Goal: Task Accomplishment & Management: Manage account settings

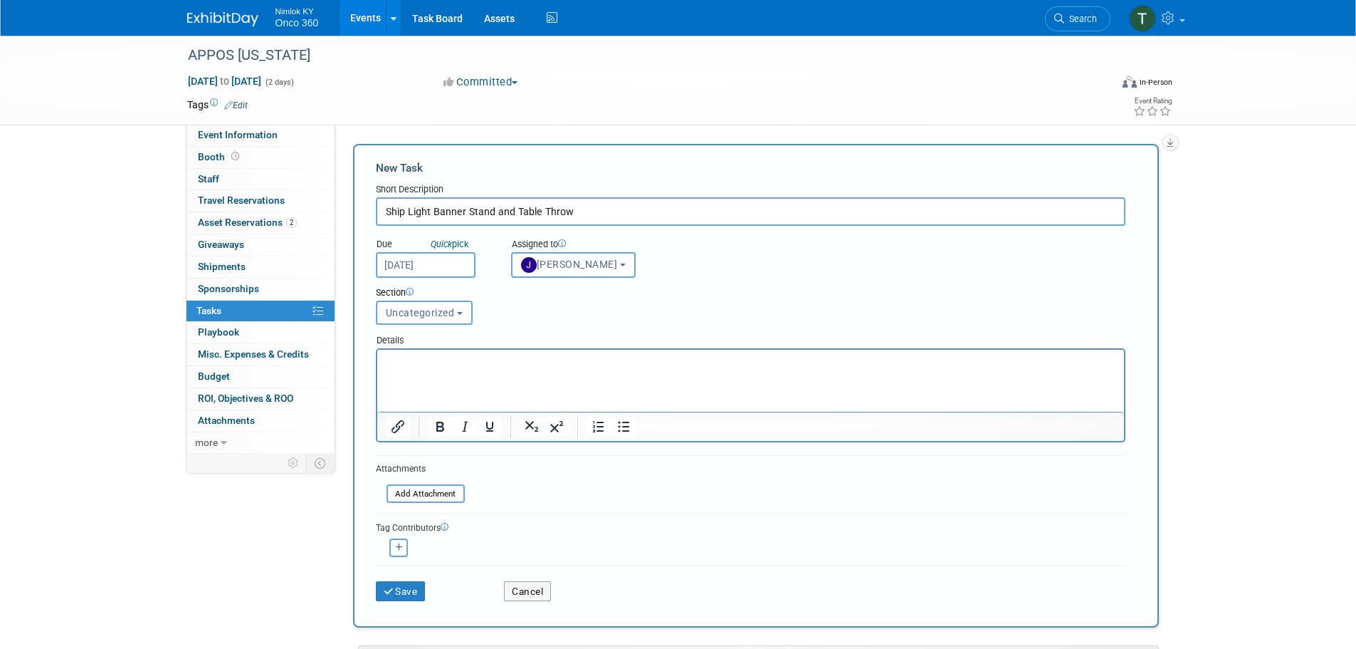
select select "6959d863-ee32-42c4-bffe-2330cab25484"
click at [1053, 367] on p "Please ship a light banner stand and table throw to [PERSON_NAME] at the addres…" at bounding box center [750, 383] width 731 height 56
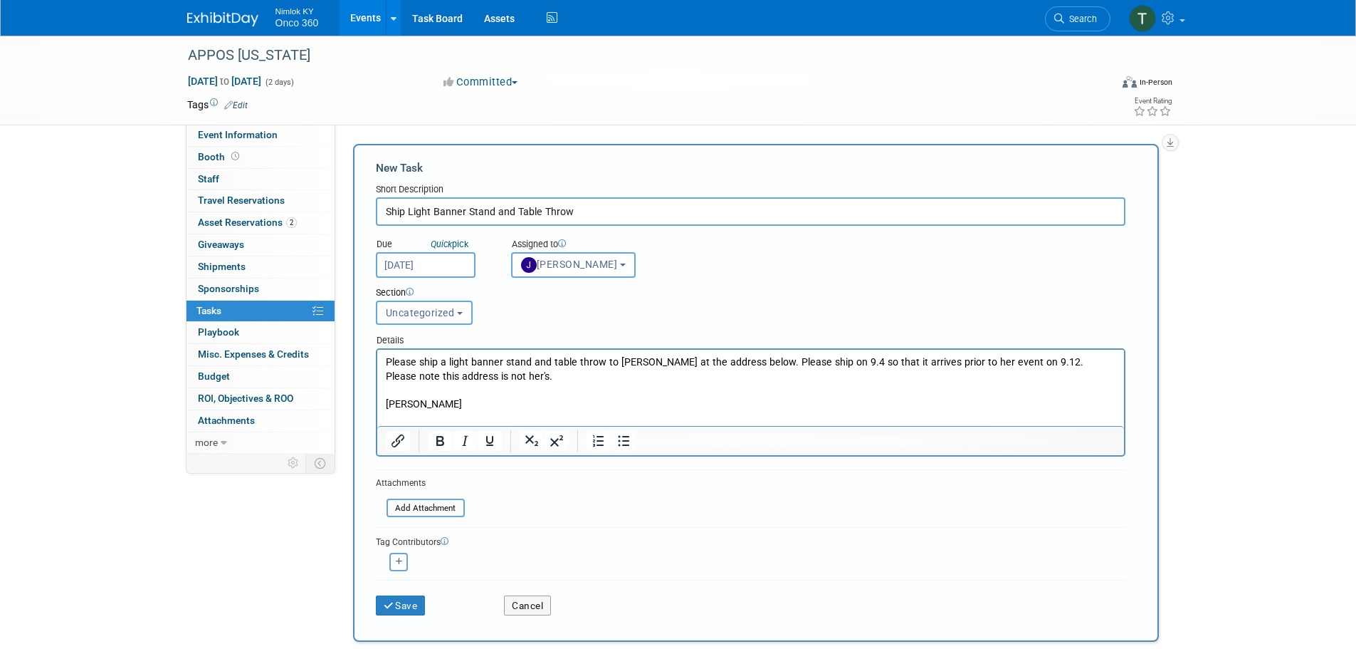
click at [382, 402] on html "Please ship a light banner stand and table throw to [PERSON_NAME] at the addres…" at bounding box center [750, 388] width 747 height 76
click at [384, 402] on html "Please ship a light banner stand and table throw to [PERSON_NAME] at the addres…" at bounding box center [750, 388] width 747 height 76
click at [496, 407] on p "Please ship a light banner stand and table throw to [PERSON_NAME] at the addres…" at bounding box center [750, 390] width 731 height 70
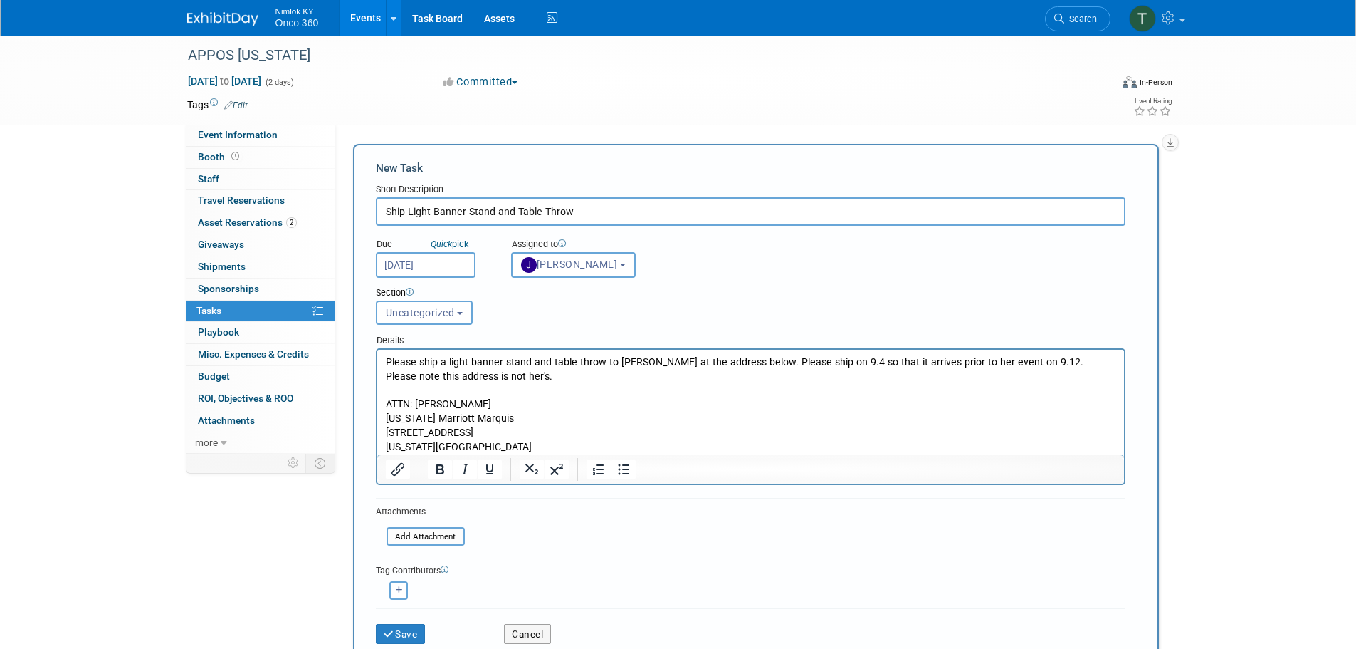
click at [827, 362] on p "Please ship a light banner stand and table throw to [PERSON_NAME] at the addres…" at bounding box center [750, 383] width 731 height 56
drag, startPoint x: 474, startPoint y: 377, endPoint x: 435, endPoint y: 376, distance: 39.2
click at [435, 376] on p "Please ship a light banner stand and table throw to Corina at the address below…" at bounding box center [750, 383] width 731 height 56
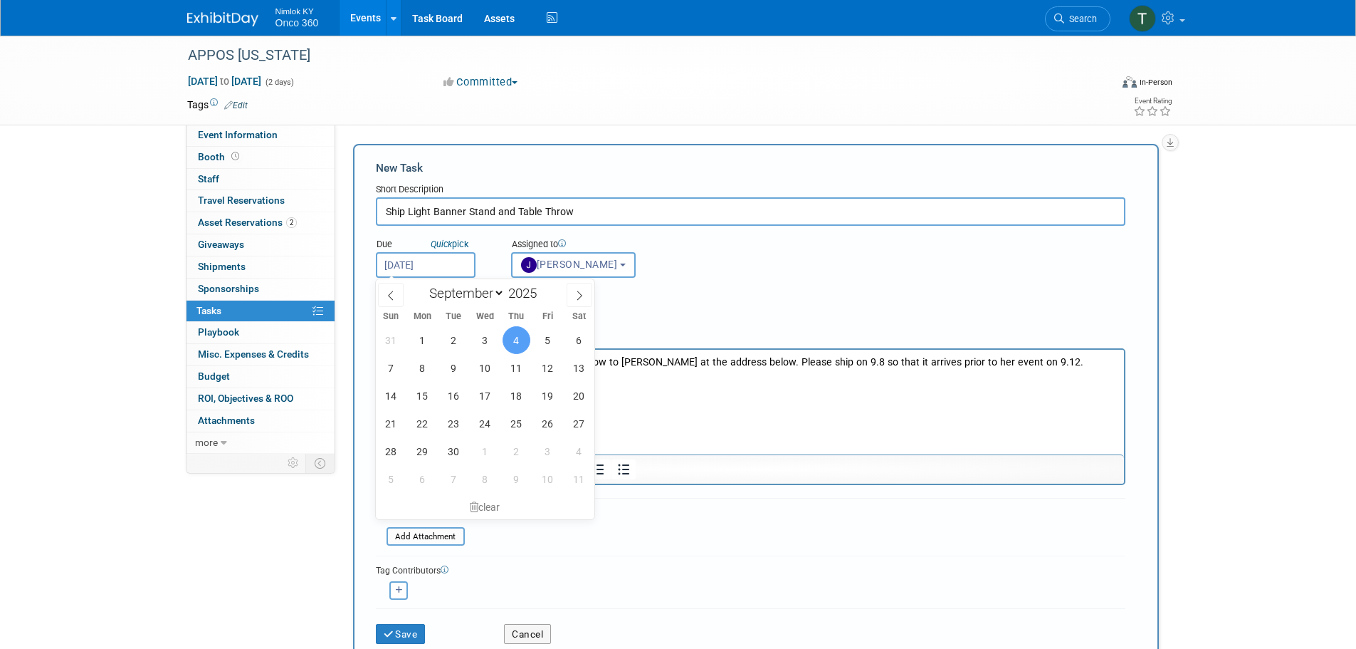
click at [420, 259] on input "Sep 4, 2025" at bounding box center [426, 265] width 100 height 26
click at [419, 369] on span "8" at bounding box center [423, 368] width 28 height 28
type input "Sep 8, 2025"
click at [773, 287] on div "Section" at bounding box center [719, 293] width 686 height 14
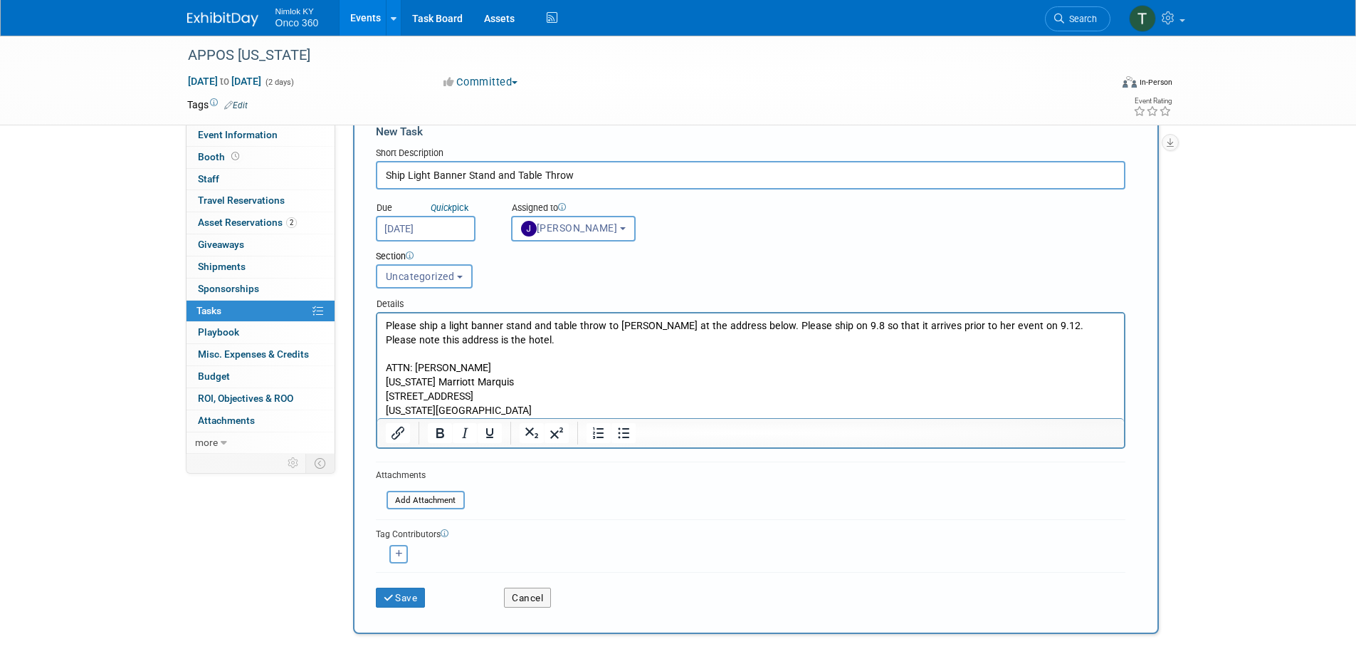
scroll to position [71, 0]
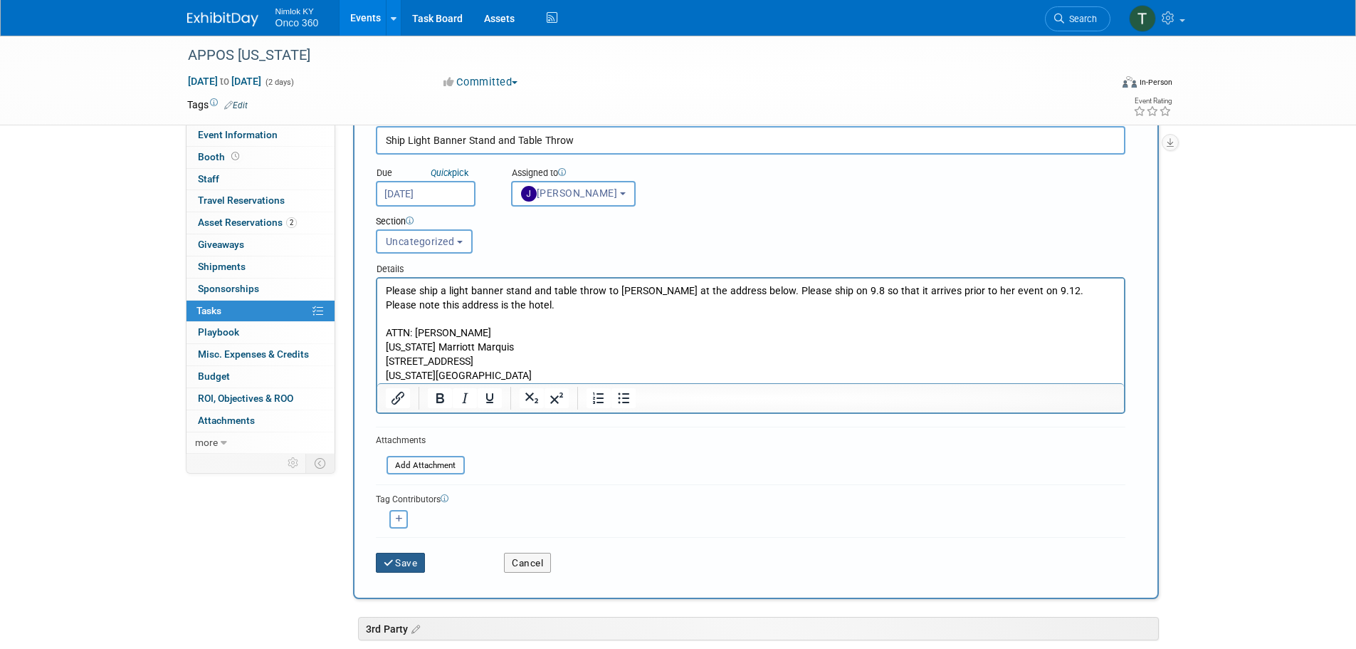
click at [397, 570] on button "Save" at bounding box center [401, 563] width 50 height 20
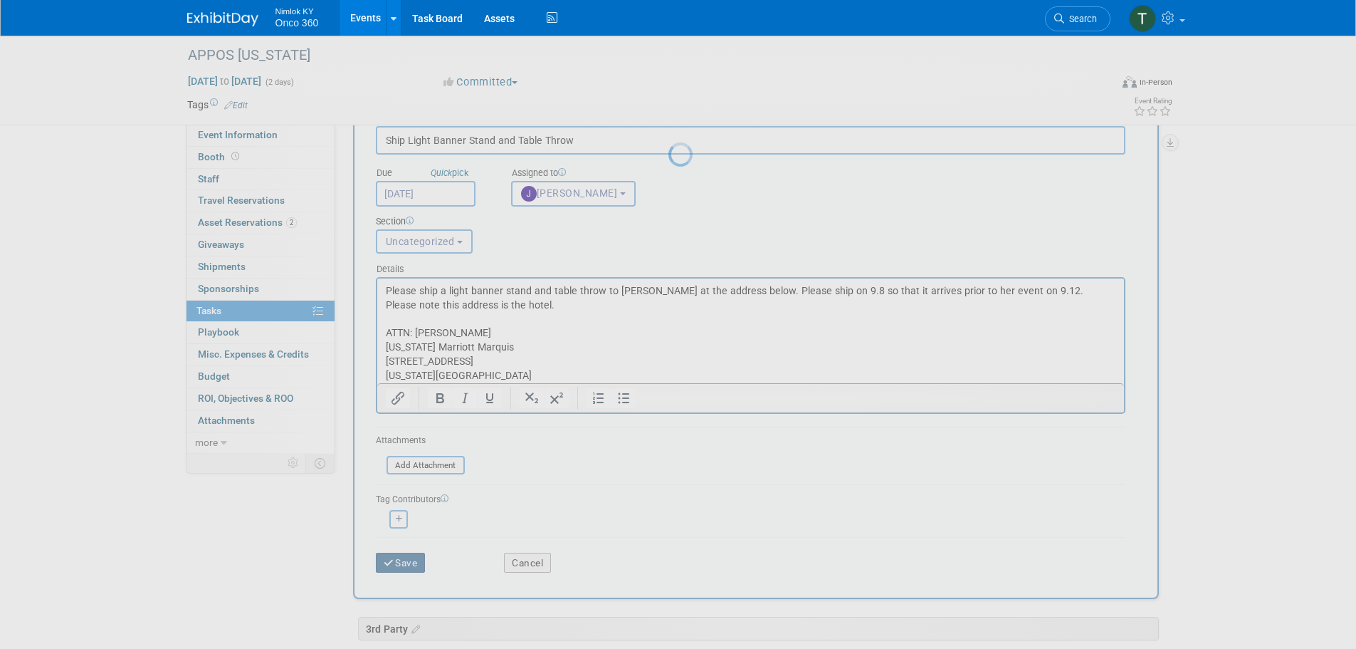
scroll to position [0, 0]
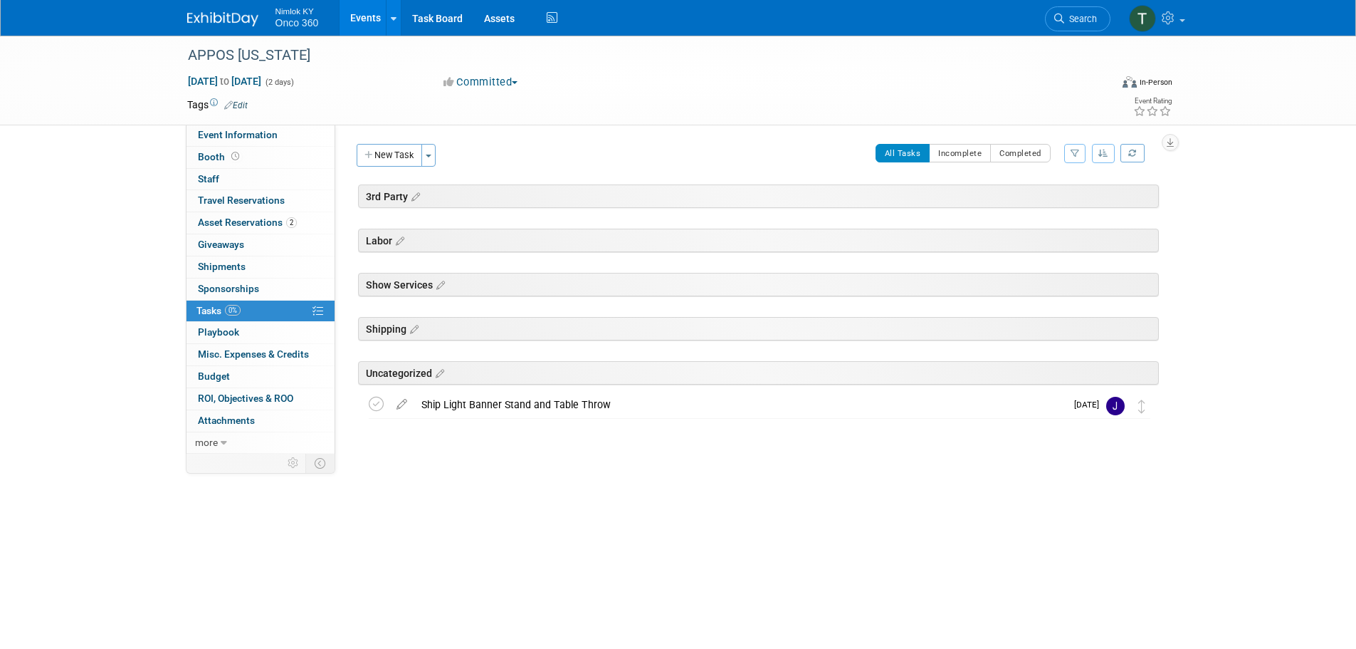
click at [247, 23] on img at bounding box center [222, 19] width 71 height 14
